Goal: Find specific page/section

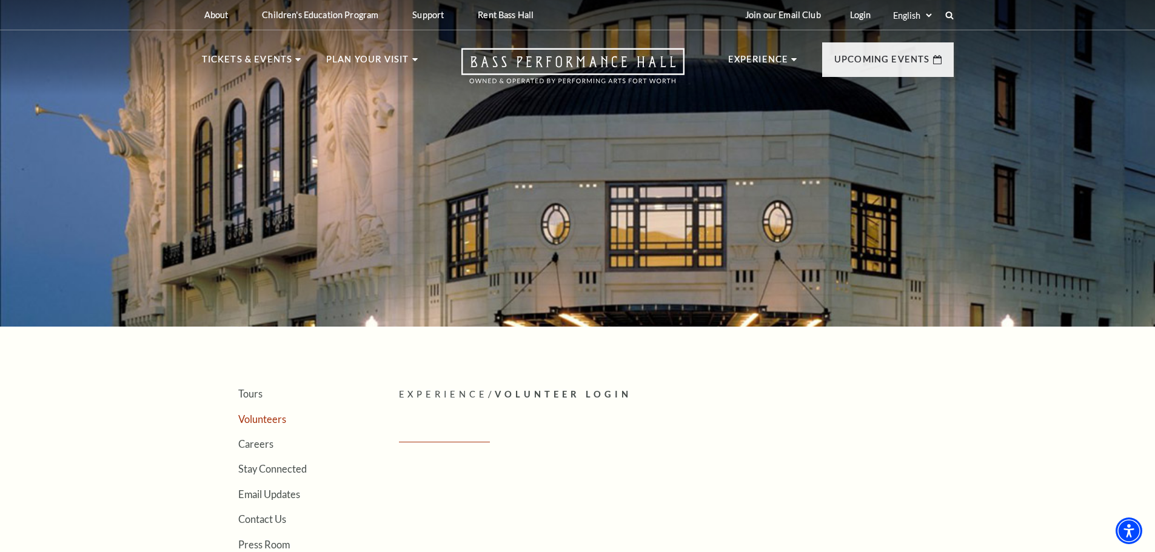
click at [258, 422] on link "Volunteers" at bounding box center [262, 419] width 48 height 12
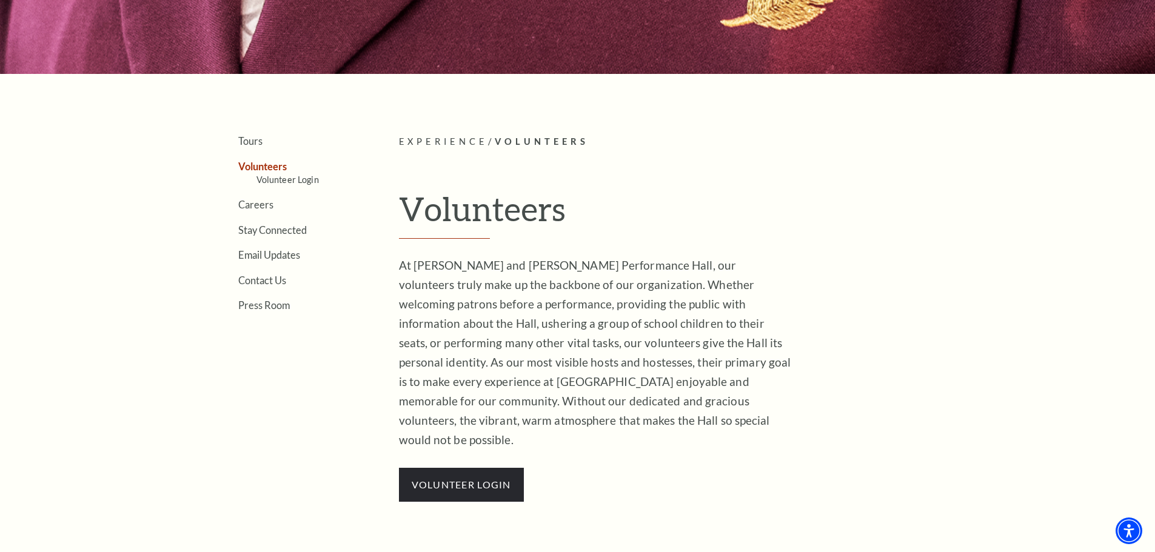
scroll to position [364, 0]
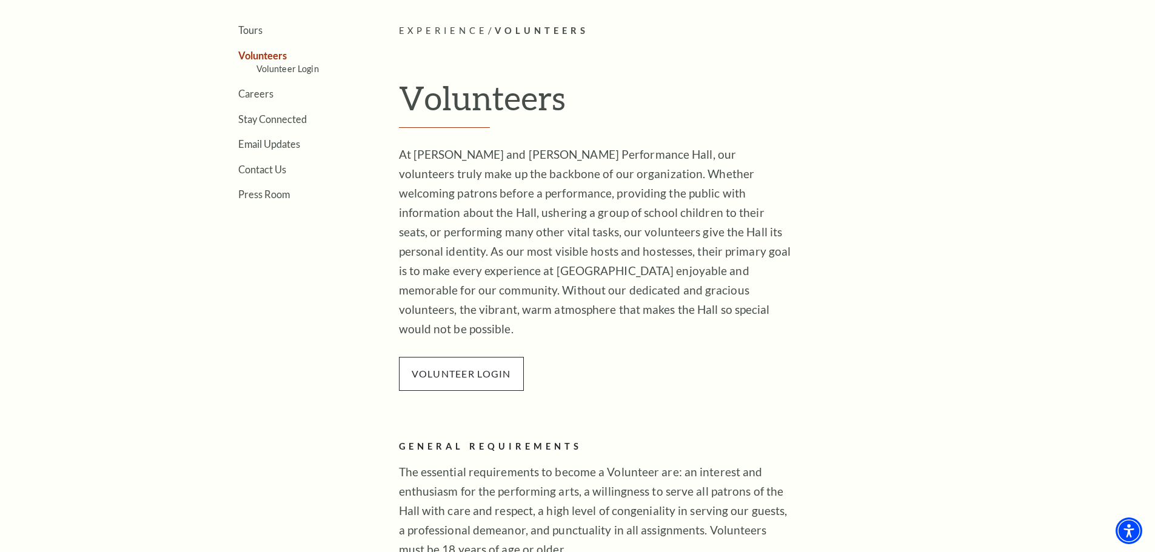
click at [433, 361] on p "VOLUNTEER LOGIN" at bounding box center [461, 374] width 125 height 34
click at [452, 368] on link "VOLUNTEER LOGIN" at bounding box center [461, 374] width 99 height 12
